Goal: Navigation & Orientation: Find specific page/section

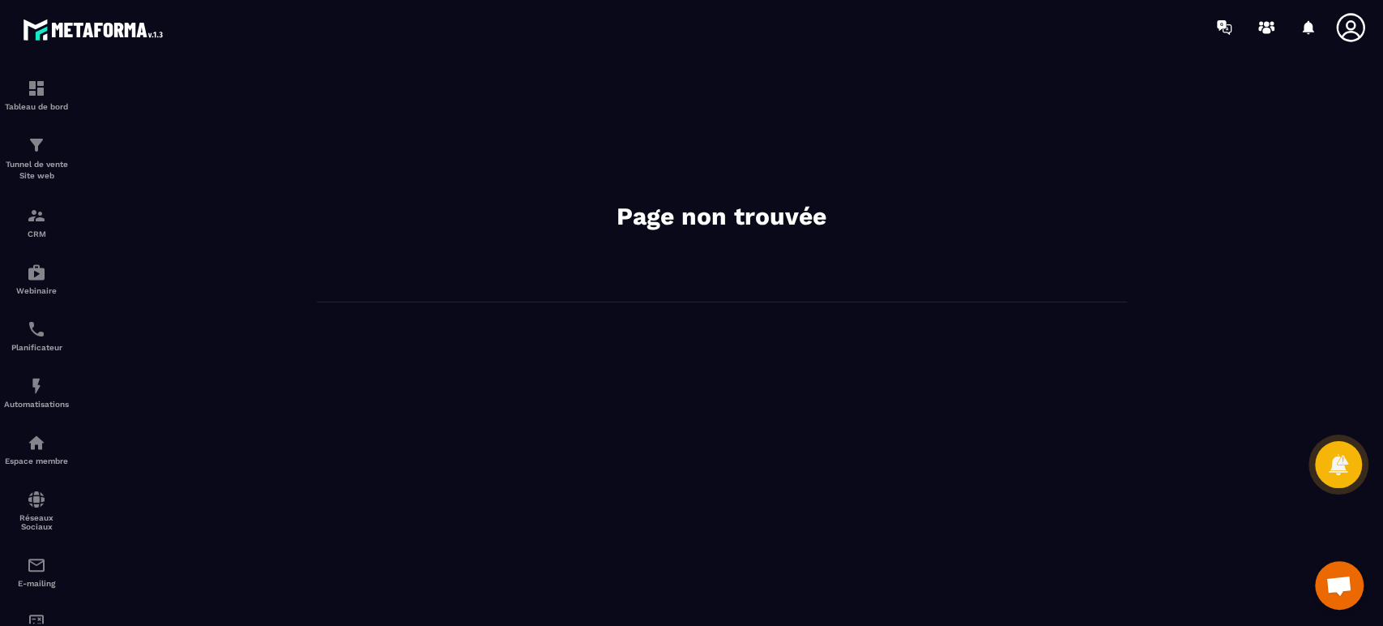
click at [1347, 30] on icon at bounding box center [1351, 27] width 32 height 32
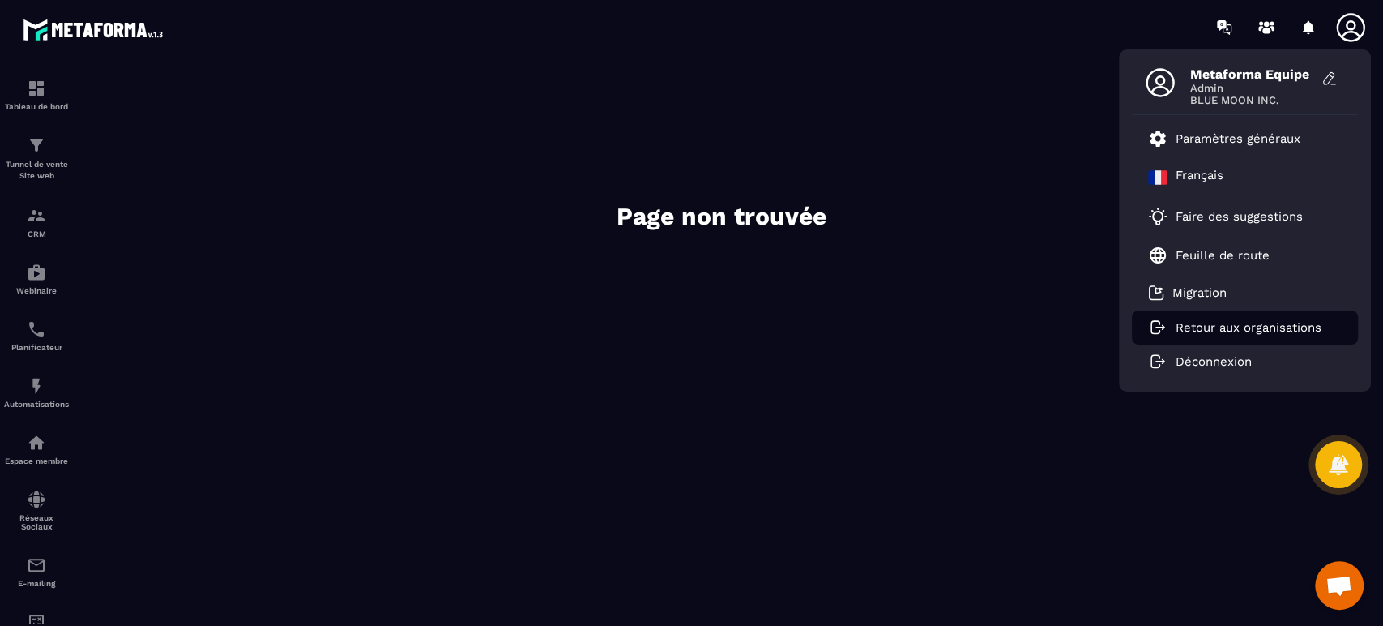
click at [1225, 327] on p "Retour aux organisations" at bounding box center [1249, 327] width 146 height 15
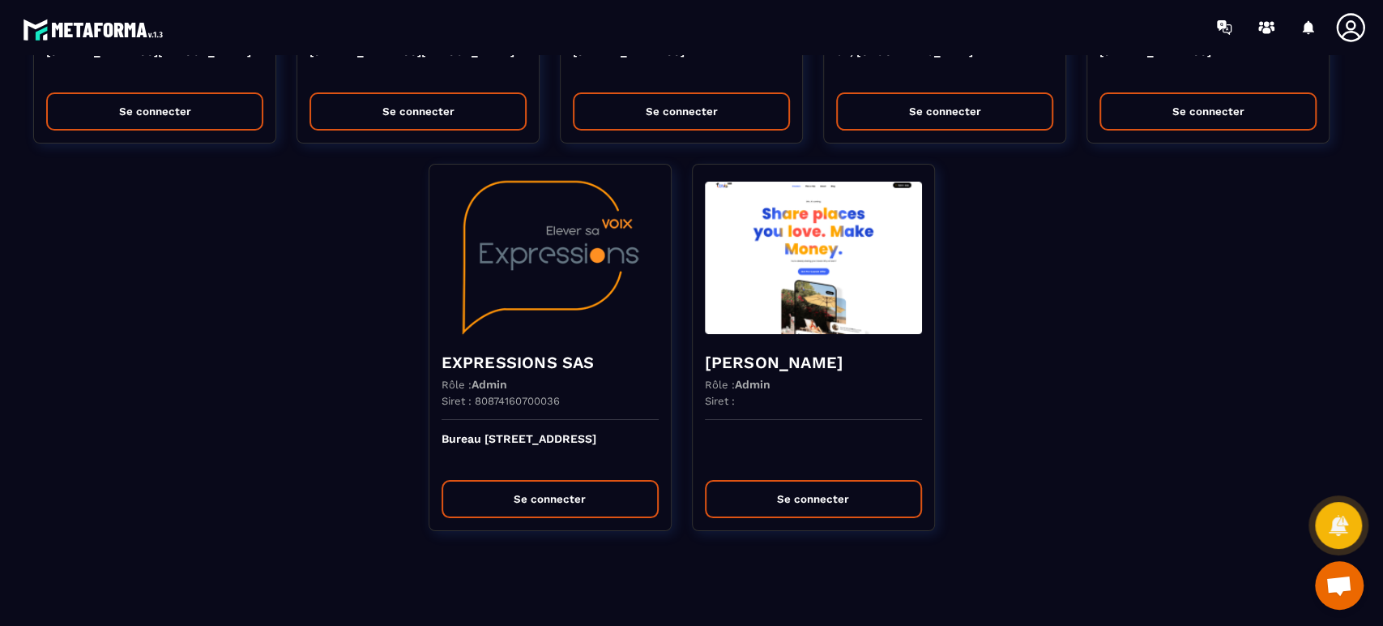
scroll to position [4195, 0]
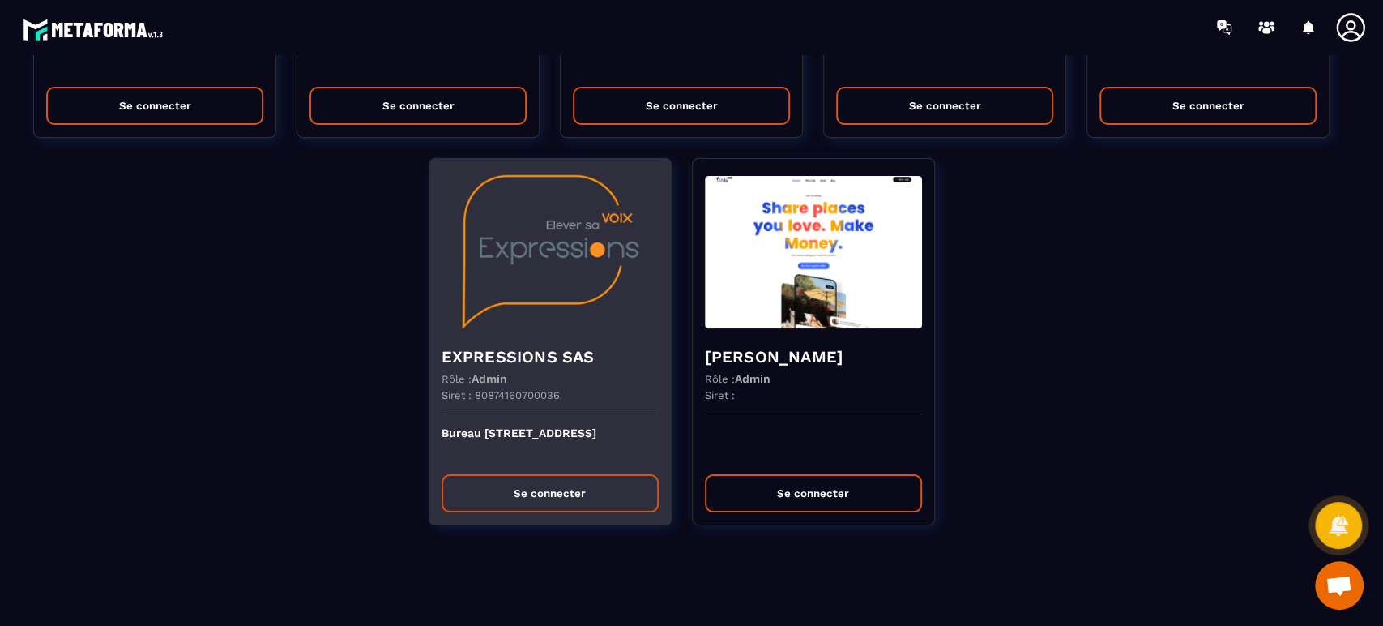
click at [564, 297] on img at bounding box center [550, 252] width 217 height 162
